Goal: Check status

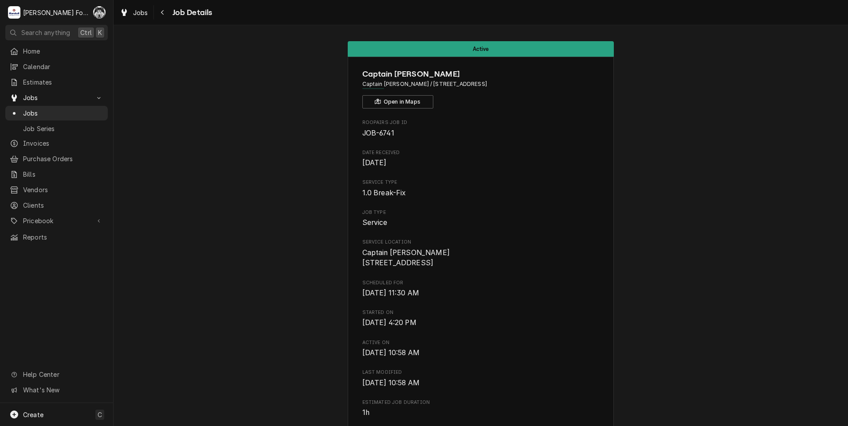
scroll to position [1458, 0]
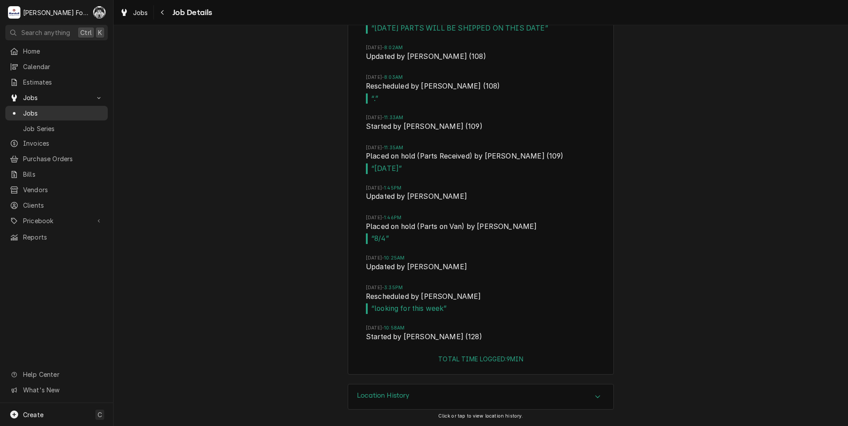
click at [28, 109] on span "Jobs" at bounding box center [63, 113] width 80 height 9
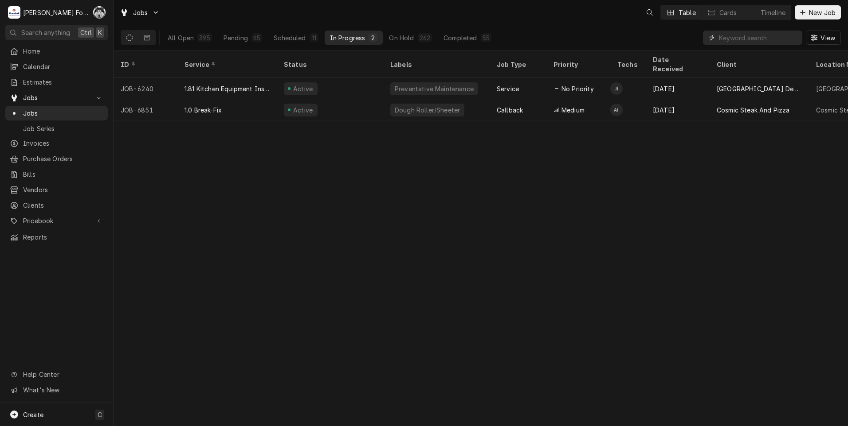
drag, startPoint x: 749, startPoint y: 37, endPoint x: 739, endPoint y: 40, distance: 9.8
click at [748, 37] on input "Dynamic Content Wrapper" at bounding box center [758, 38] width 79 height 14
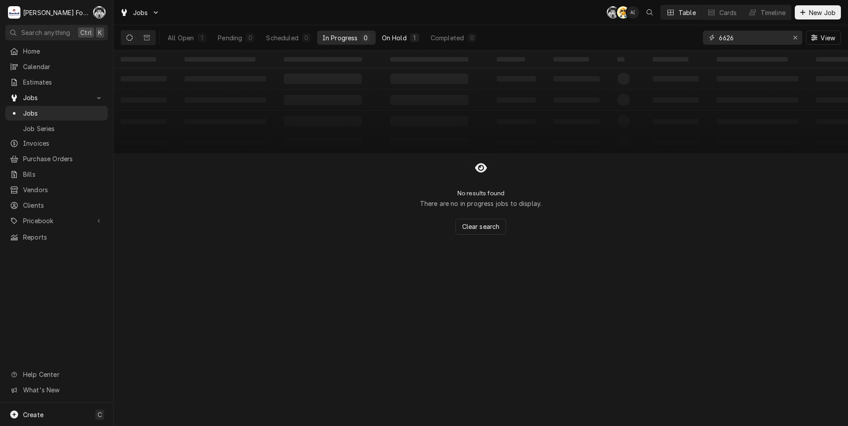
type input "6626"
click at [389, 37] on div "On Hold" at bounding box center [394, 37] width 25 height 9
